Goal: Complete application form

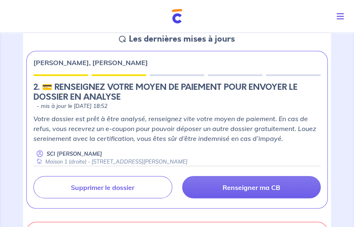
scroll to position [371, 0]
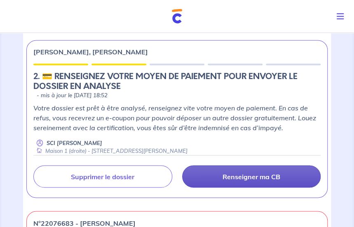
click at [224, 175] on p "Renseigner ma CB" at bounding box center [252, 176] width 58 height 8
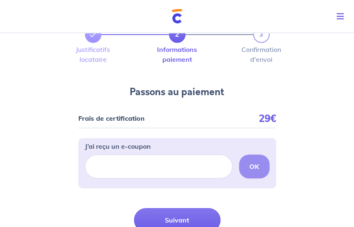
scroll to position [82, 0]
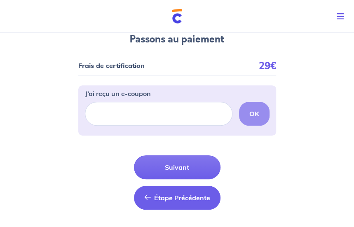
click at [174, 195] on span "Étape Précédente" at bounding box center [182, 198] width 56 height 8
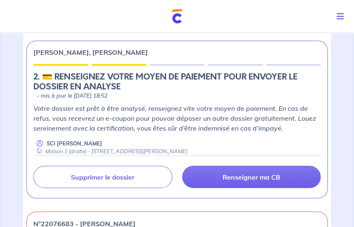
scroll to position [371, 0]
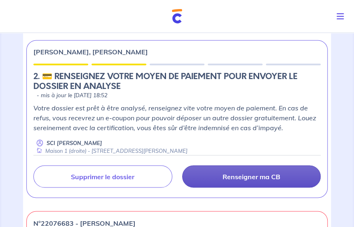
click at [227, 180] on link "Renseigner ma CB" at bounding box center [251, 176] width 139 height 22
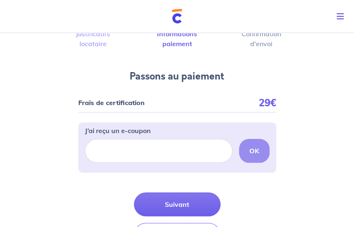
scroll to position [82, 0]
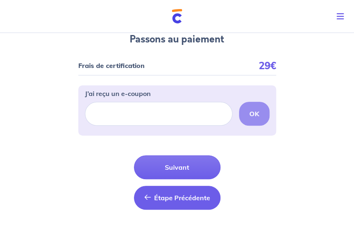
click at [185, 198] on span "Étape Précédente" at bounding box center [182, 198] width 56 height 8
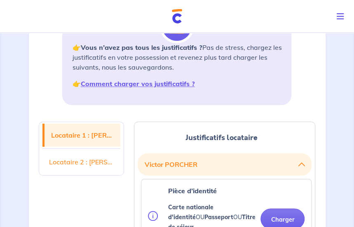
scroll to position [124, 0]
